Goal: Information Seeking & Learning: Check status

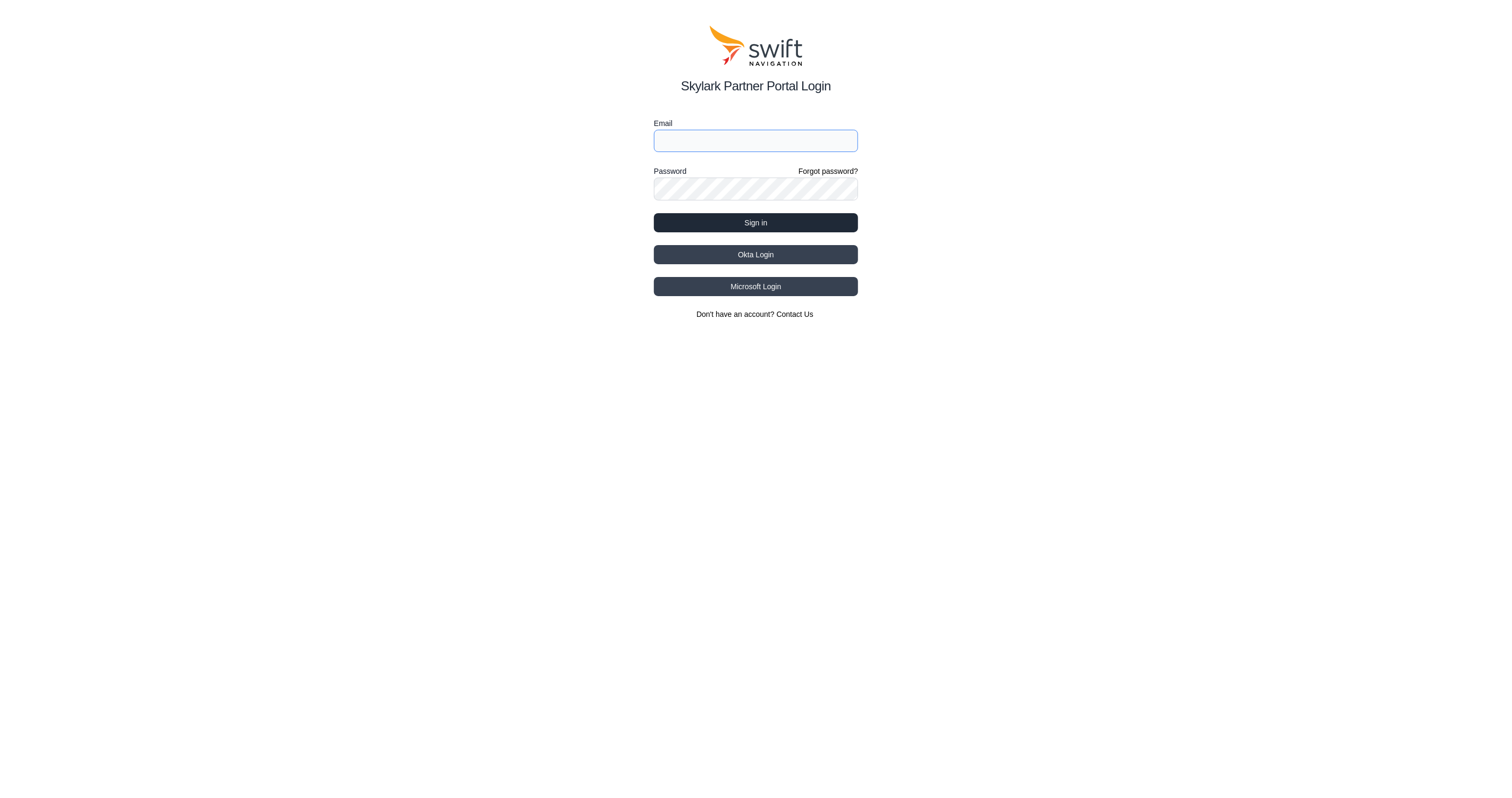
type input "[EMAIL_ADDRESS][PERSON_NAME]"
click at [703, 224] on button "Sign in" at bounding box center [756, 222] width 204 height 19
select select
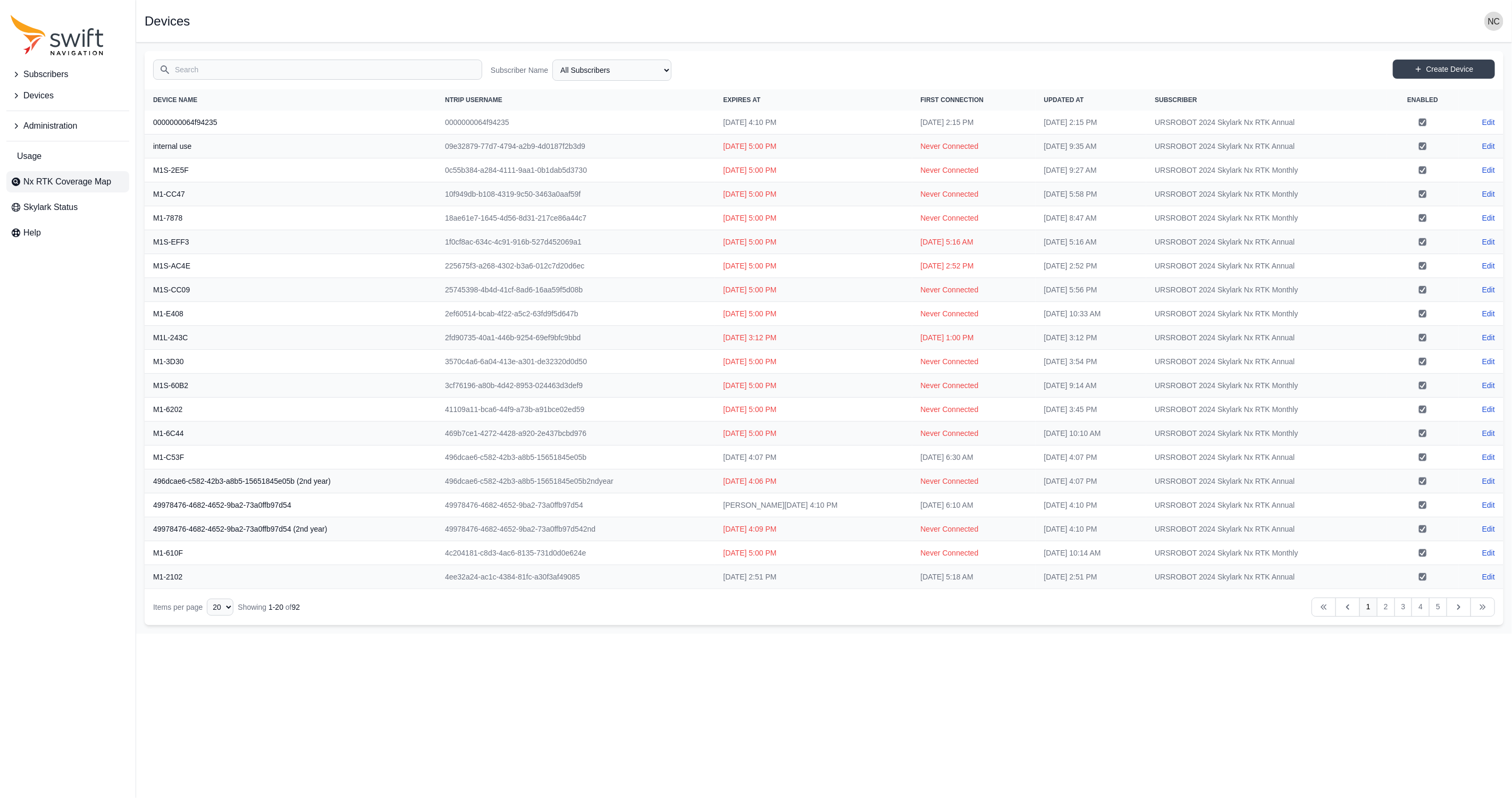
click at [95, 185] on span "Nx RTK Coverage Map" at bounding box center [67, 182] width 87 height 13
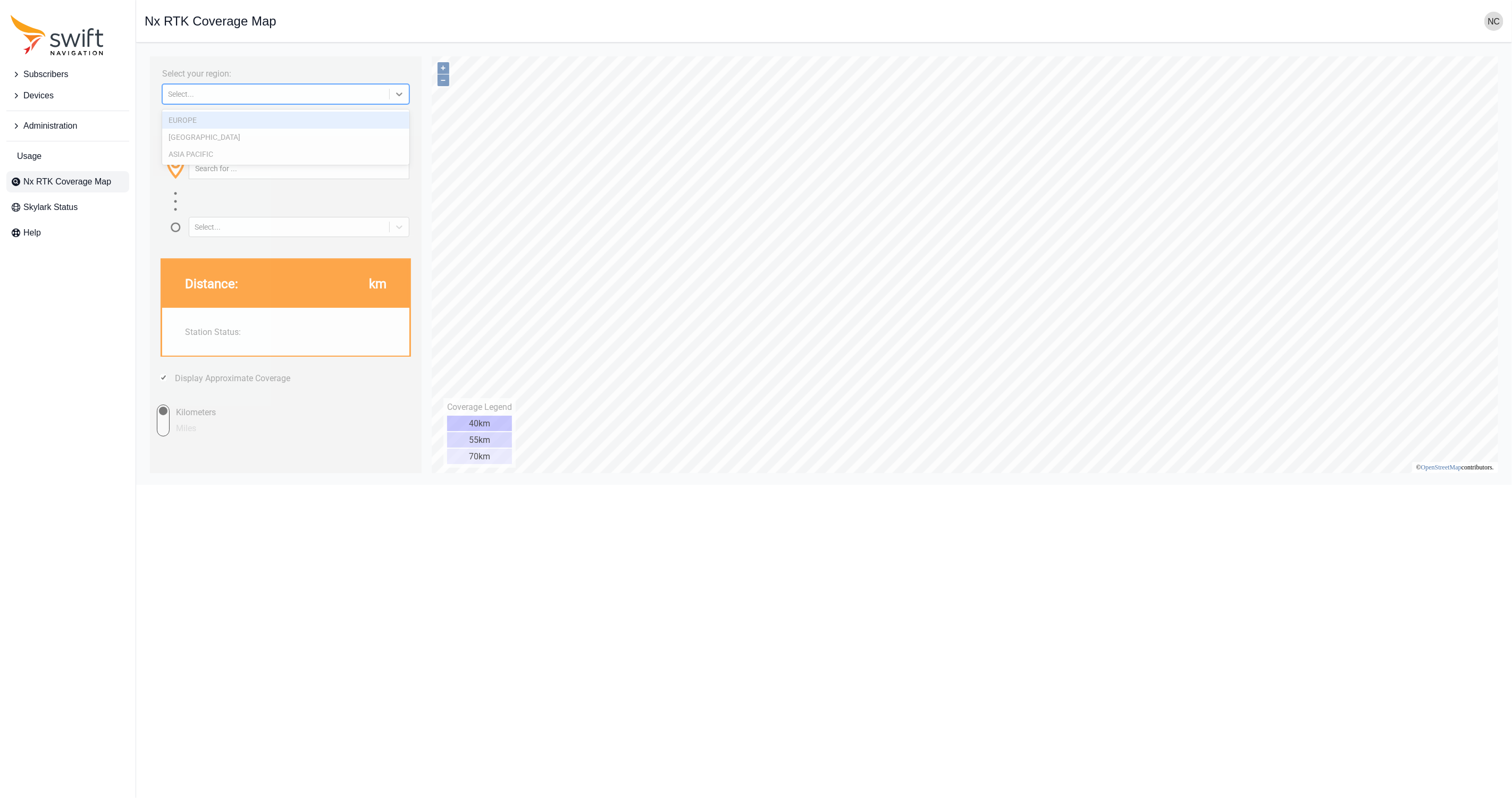
click at [274, 88] on div "Select..." at bounding box center [275, 93] width 227 height 11
click at [278, 136] on div "[GEOGRAPHIC_DATA]" at bounding box center [285, 136] width 247 height 17
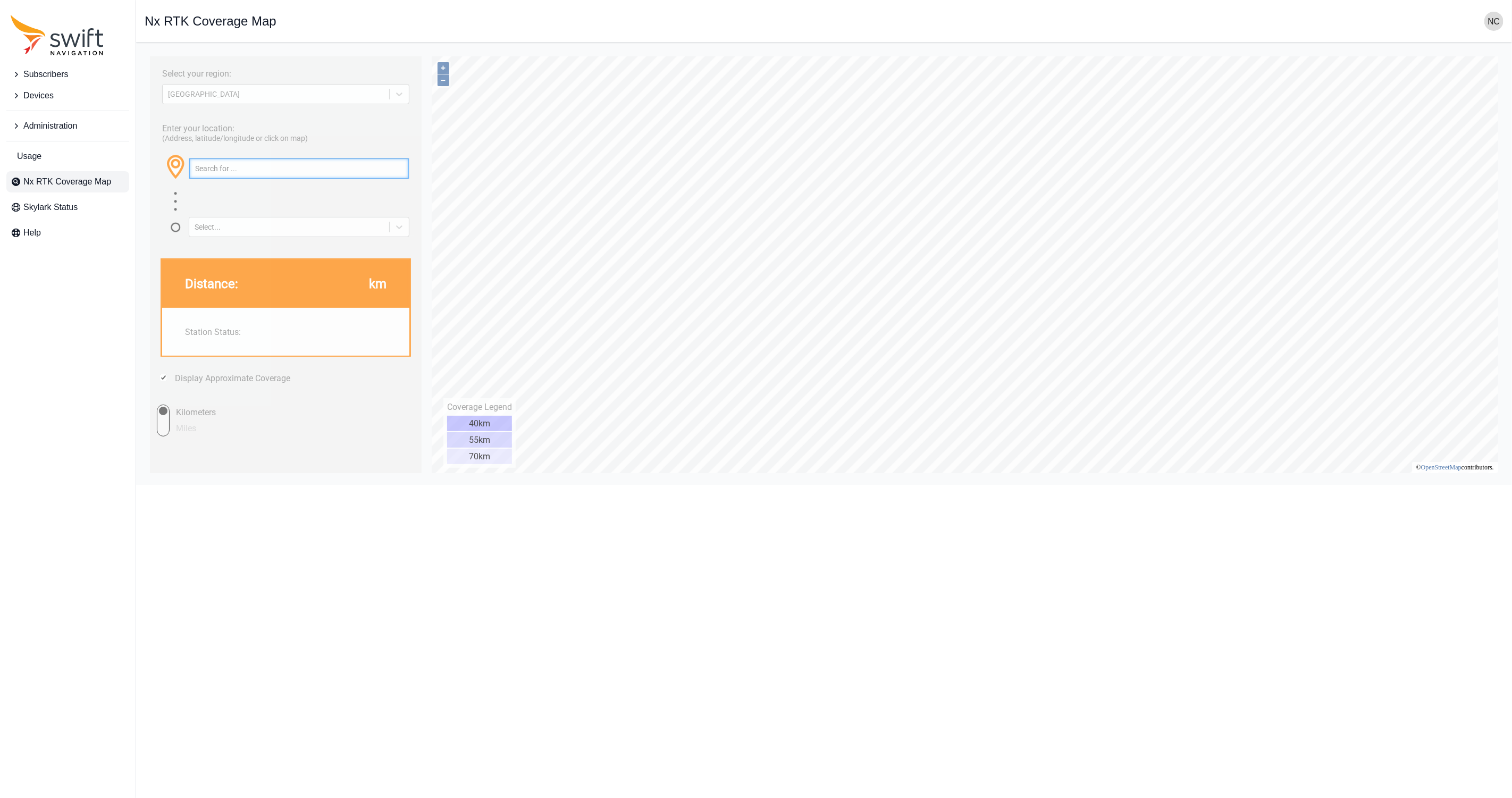
click at [333, 167] on input "text" at bounding box center [299, 168] width 220 height 20
type input "auburn al"
click at [401, 171] on button "button" at bounding box center [400, 168] width 18 height 20
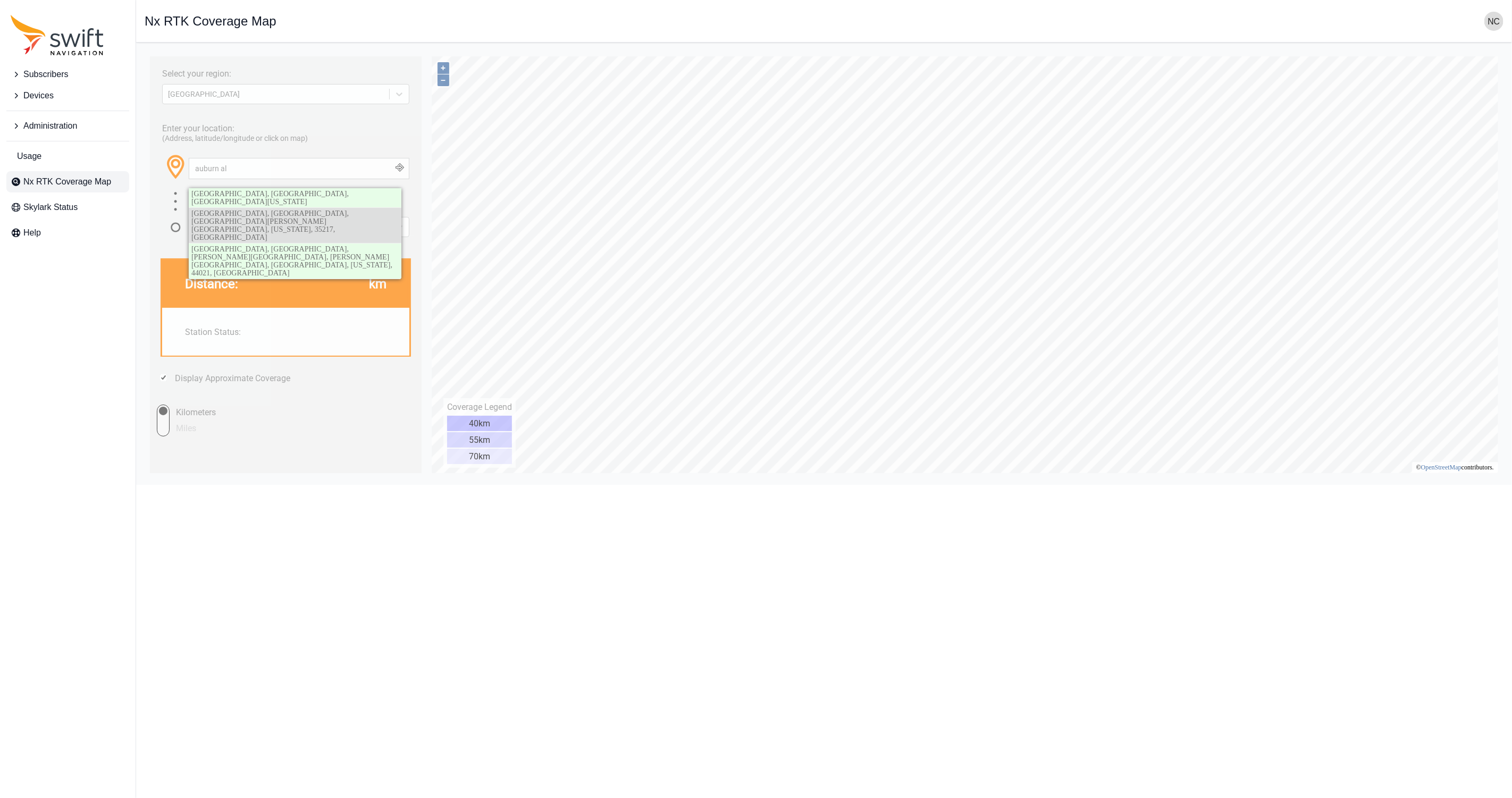
click at [377, 219] on link "[GEOGRAPHIC_DATA], [GEOGRAPHIC_DATA], [GEOGRAPHIC_DATA][PERSON_NAME][GEOGRAPHIC…" at bounding box center [295, 225] width 212 height 35
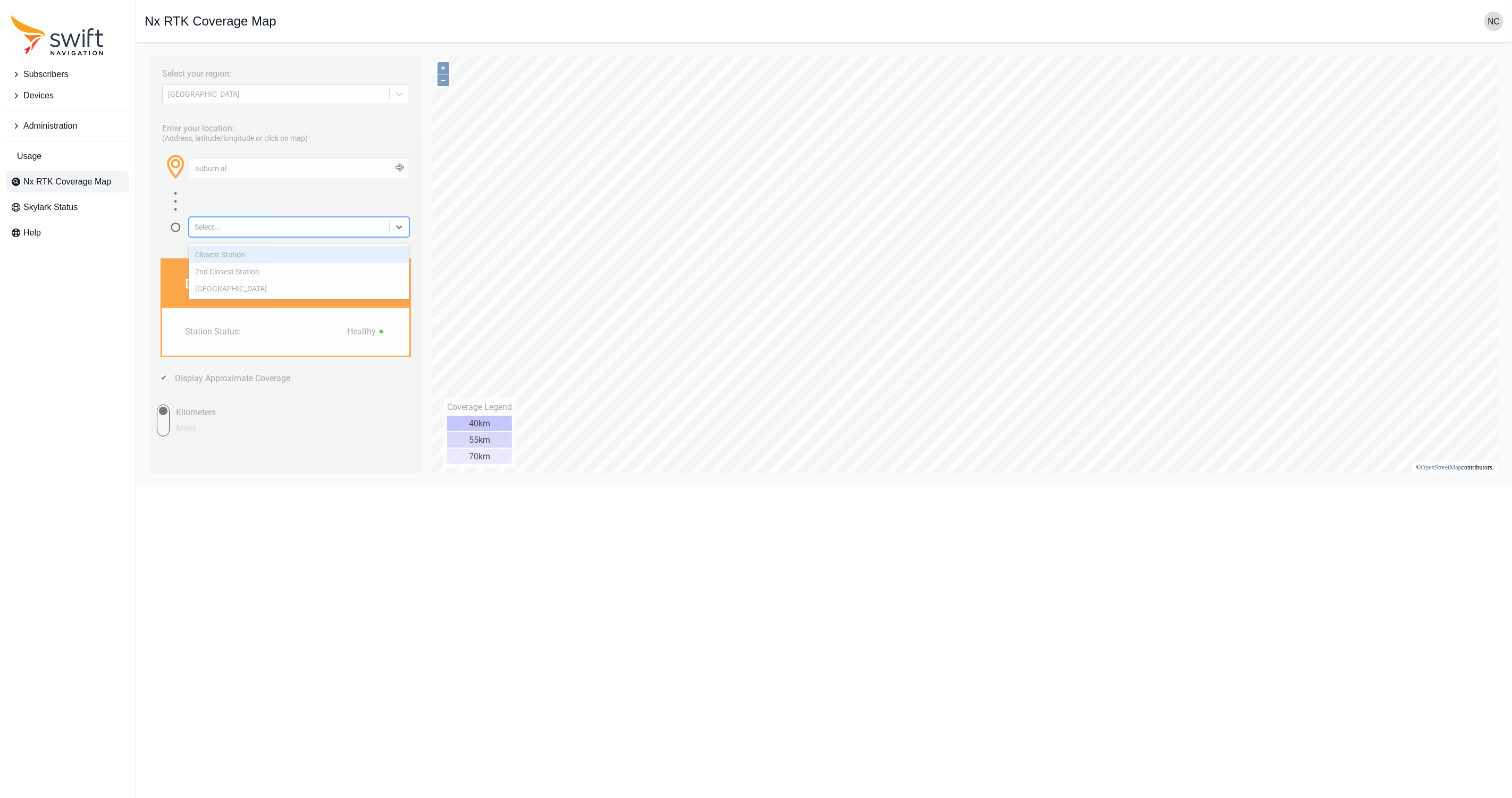
click at [390, 228] on div at bounding box center [399, 226] width 19 height 19
click at [359, 256] on div "Closest Station" at bounding box center [299, 253] width 221 height 17
click at [25, 96] on span "Devices" at bounding box center [39, 96] width 31 height 13
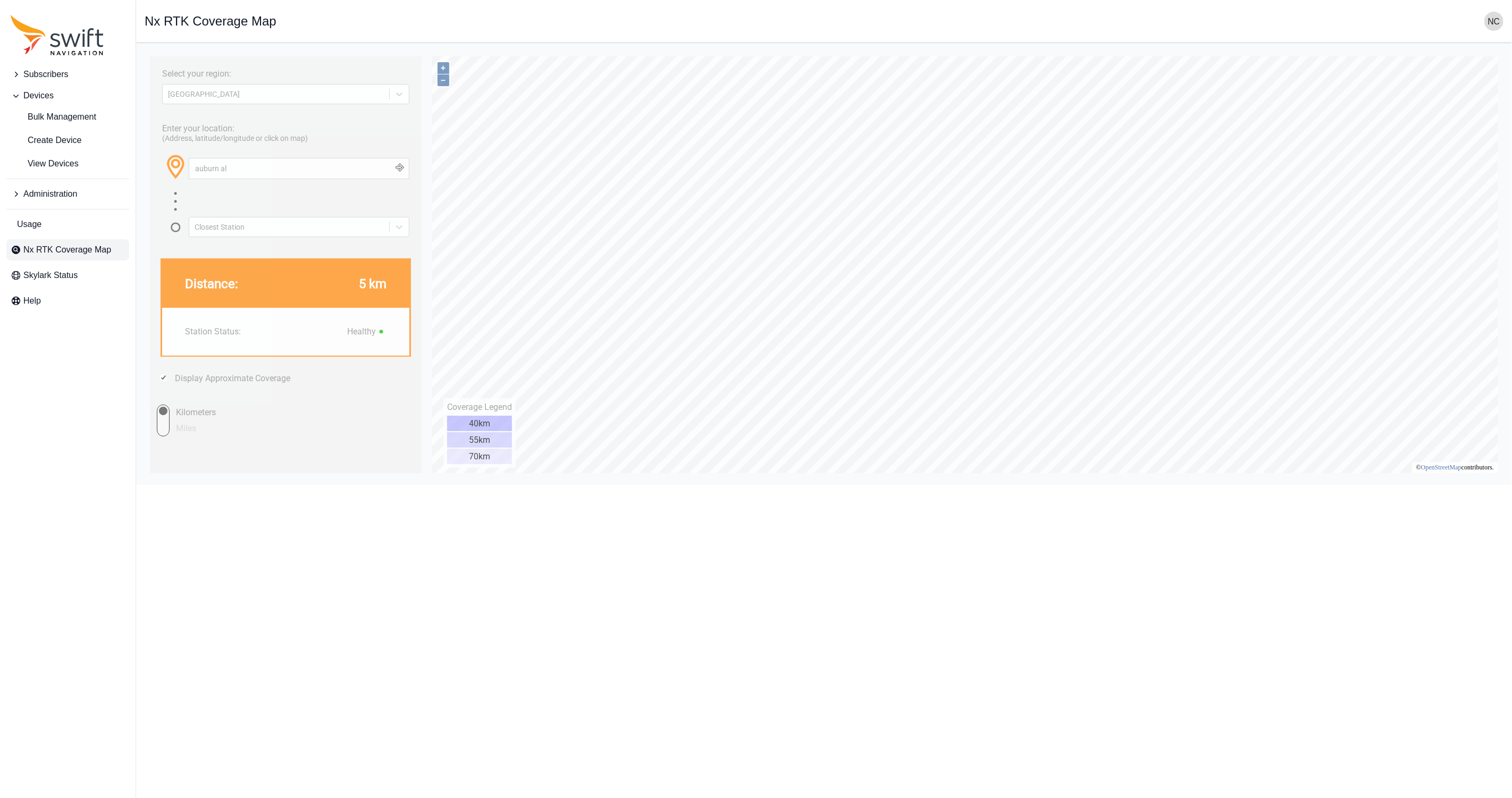
click at [25, 96] on span "Devices" at bounding box center [39, 96] width 31 height 13
click at [31, 77] on span "Subscribers" at bounding box center [46, 75] width 45 height 13
click at [370, 18] on div "Open sidebar Nx RTK Coverage Map" at bounding box center [824, 21] width 1359 height 19
click at [310, 173] on input "auburn al" at bounding box center [299, 168] width 220 height 20
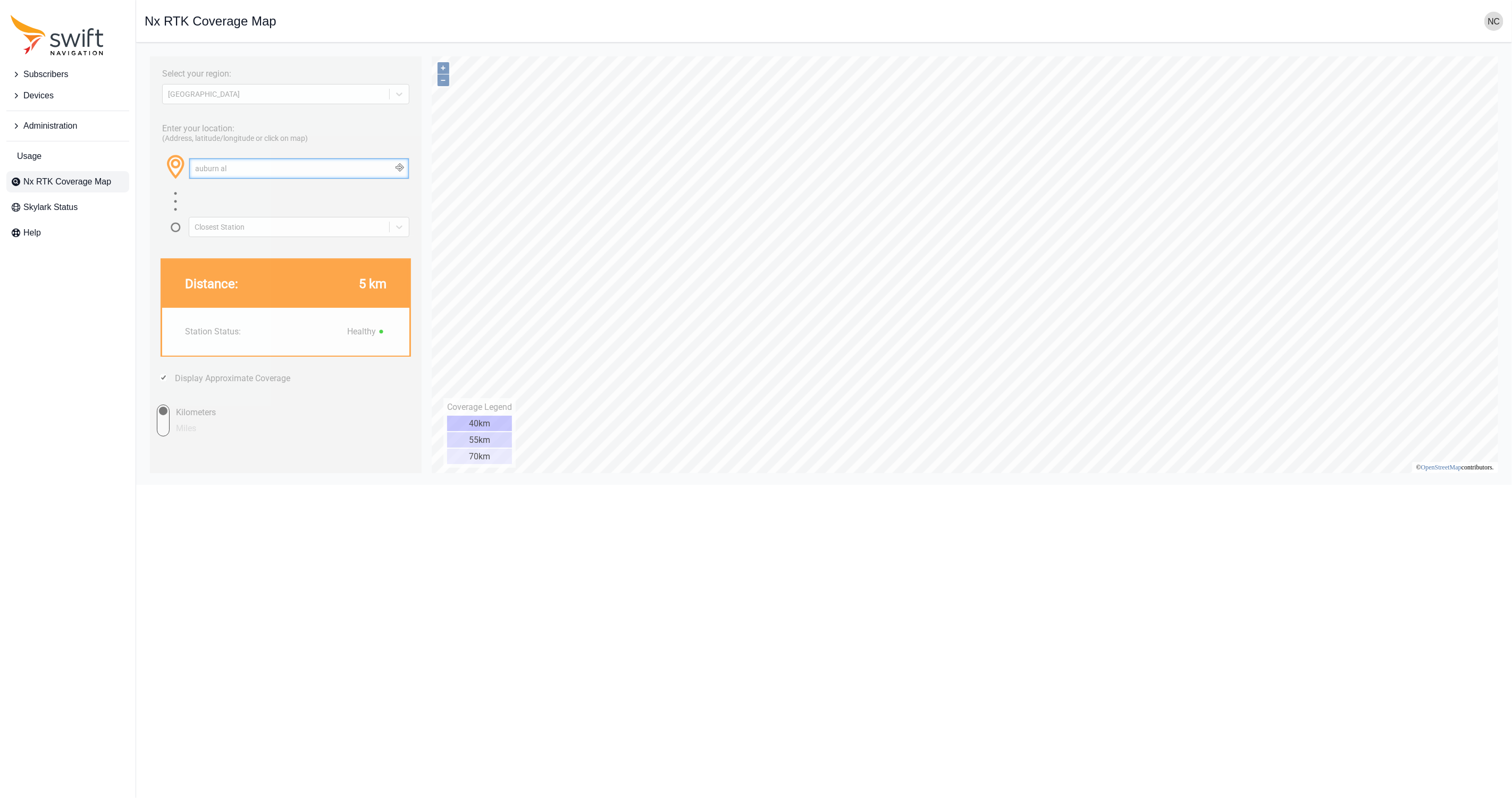
click at [309, 173] on input "auburn al" at bounding box center [299, 168] width 220 height 20
click at [310, 173] on input "auburn al" at bounding box center [299, 168] width 220 height 20
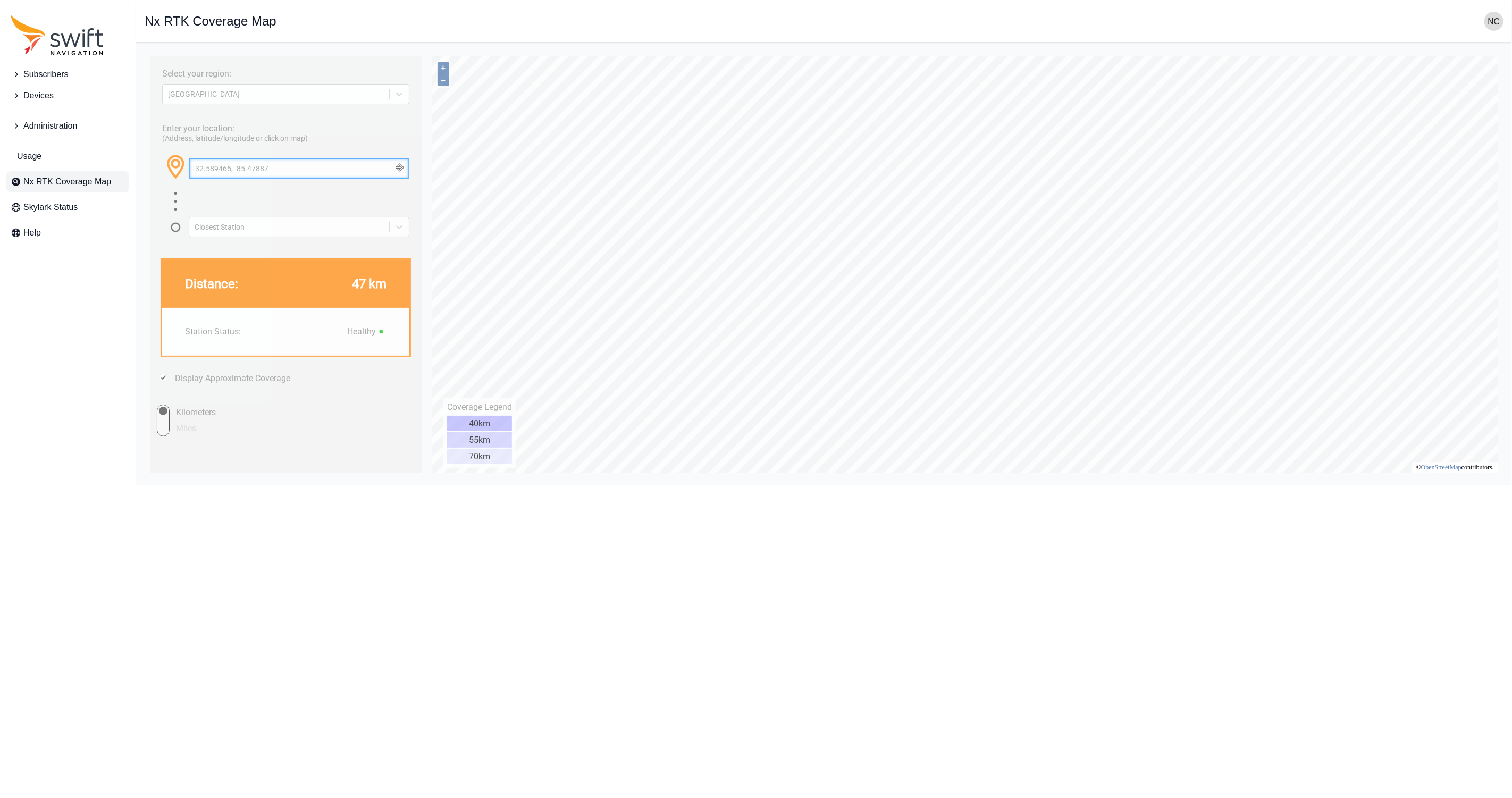
type input "32.589465, -85.47887"
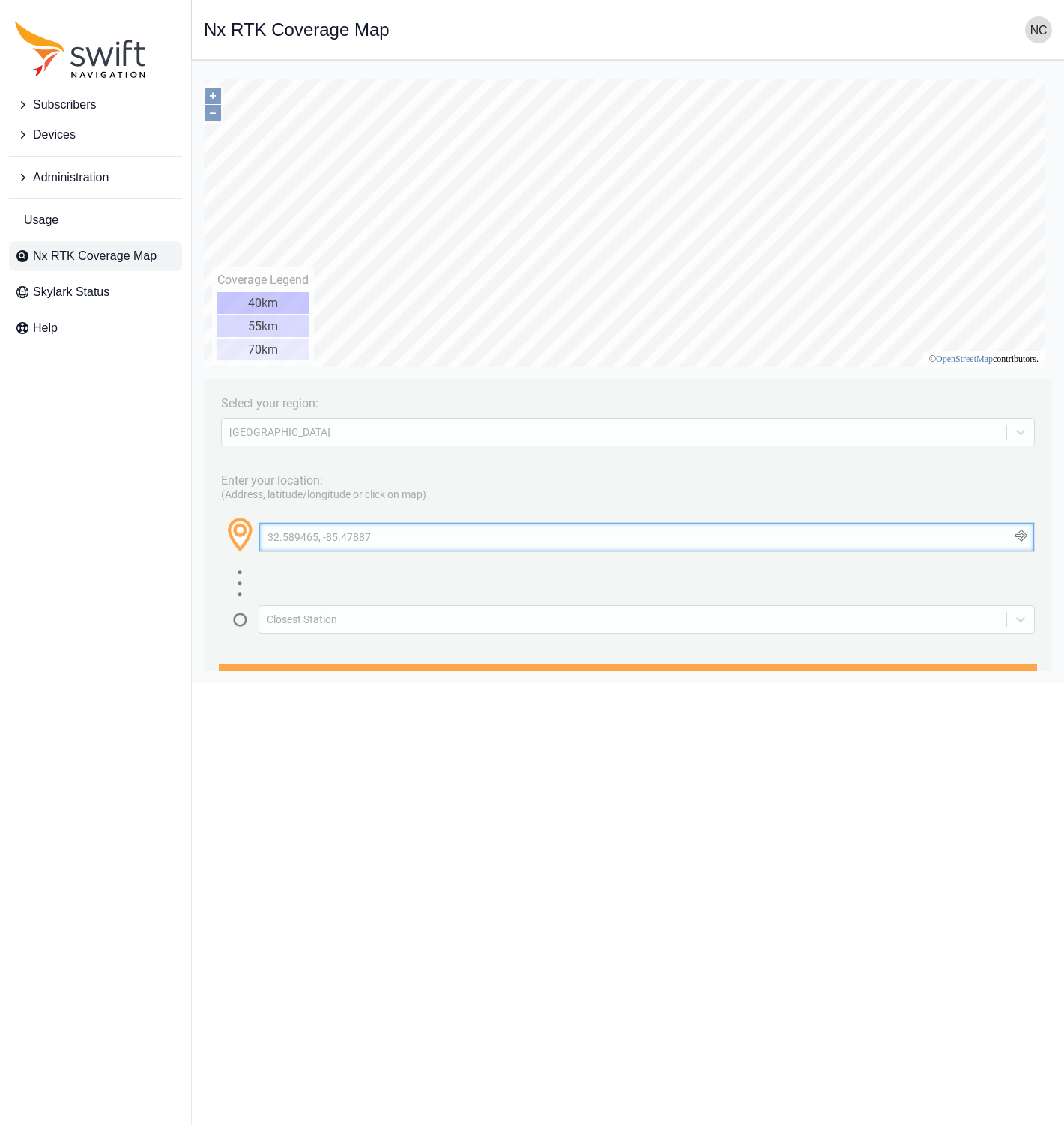
click at [475, 529] on input "32.589465, -85.47887" at bounding box center [646, 537] width 775 height 28
